Goal: Register for event/course

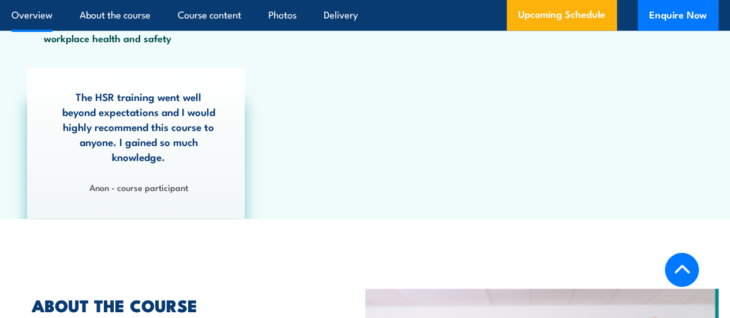
scroll to position [555, 0]
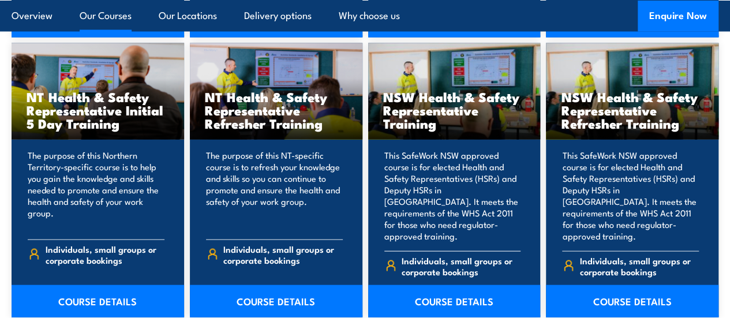
scroll to position [1277, 0]
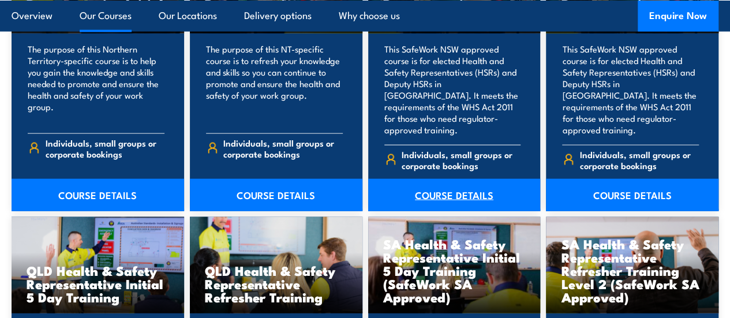
click at [446, 211] on link "COURSE DETAILS" at bounding box center [454, 195] width 172 height 32
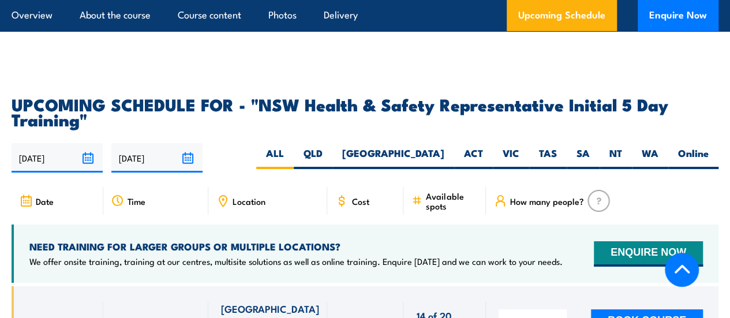
scroll to position [2077, 0]
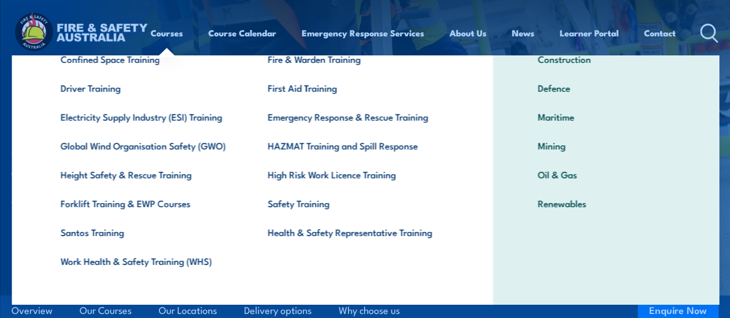
scroll to position [115, 0]
